Goal: Task Accomplishment & Management: Manage account settings

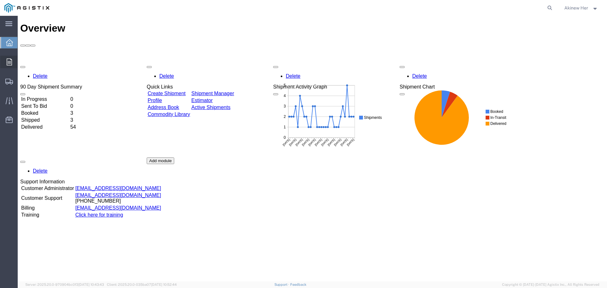
click at [22, 63] on span "Orders" at bounding box center [19, 62] width 4 height 13
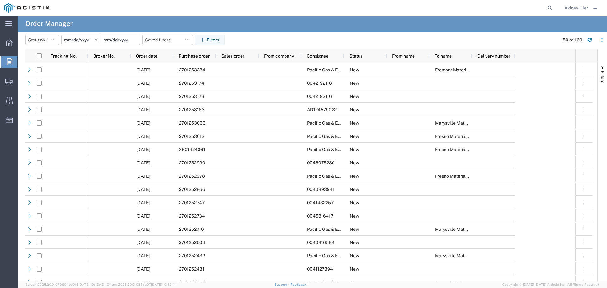
click at [115, 35] on input "date" at bounding box center [120, 39] width 39 height 9
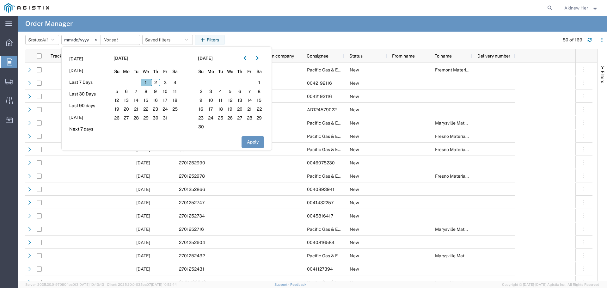
click at [149, 83] on span "1" at bounding box center [146, 83] width 10 height 8
click at [251, 139] on button "Apply" at bounding box center [253, 142] width 22 height 12
type input "[DATE]"
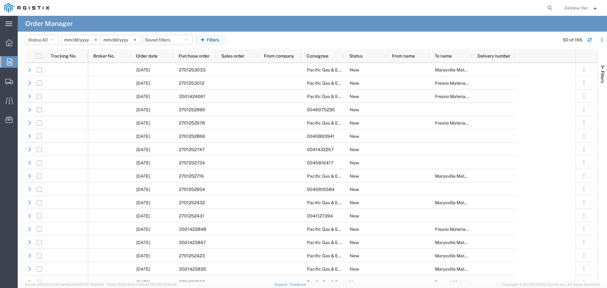
click at [84, 39] on input "[DATE]" at bounding box center [81, 39] width 39 height 9
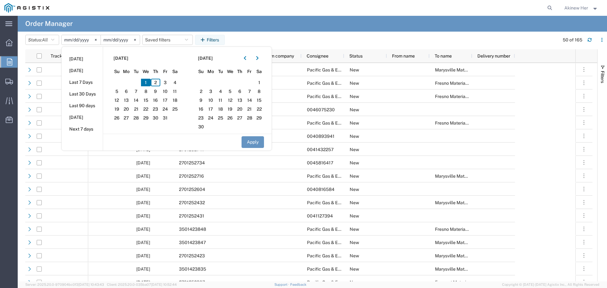
click at [147, 82] on span "1" at bounding box center [146, 83] width 10 height 8
click at [149, 80] on span "1" at bounding box center [146, 83] width 10 height 8
click at [148, 83] on span "1" at bounding box center [146, 83] width 10 height 8
click at [251, 141] on button "Apply" at bounding box center [253, 142] width 22 height 12
type input "[DATE]"
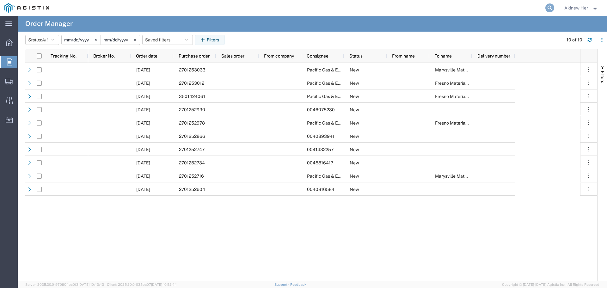
click at [548, 6] on icon at bounding box center [550, 7] width 9 height 9
click at [455, 7] on input "search" at bounding box center [449, 7] width 192 height 15
type input "8001301908"
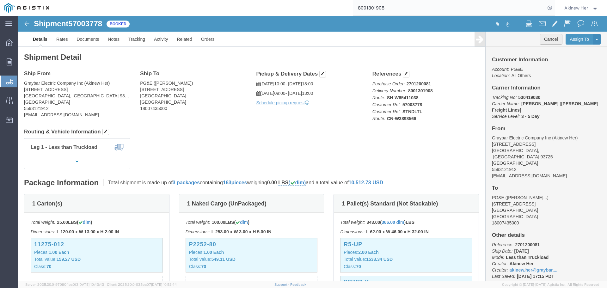
click button "Cancel"
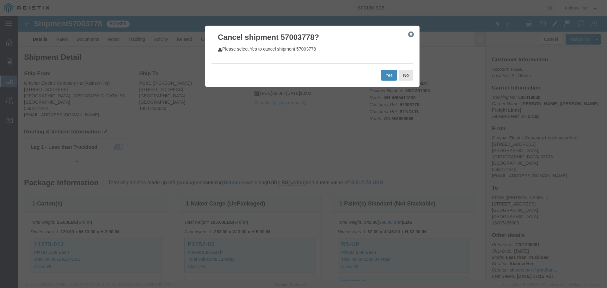
click button "Yes"
